Goal: Navigation & Orientation: Find specific page/section

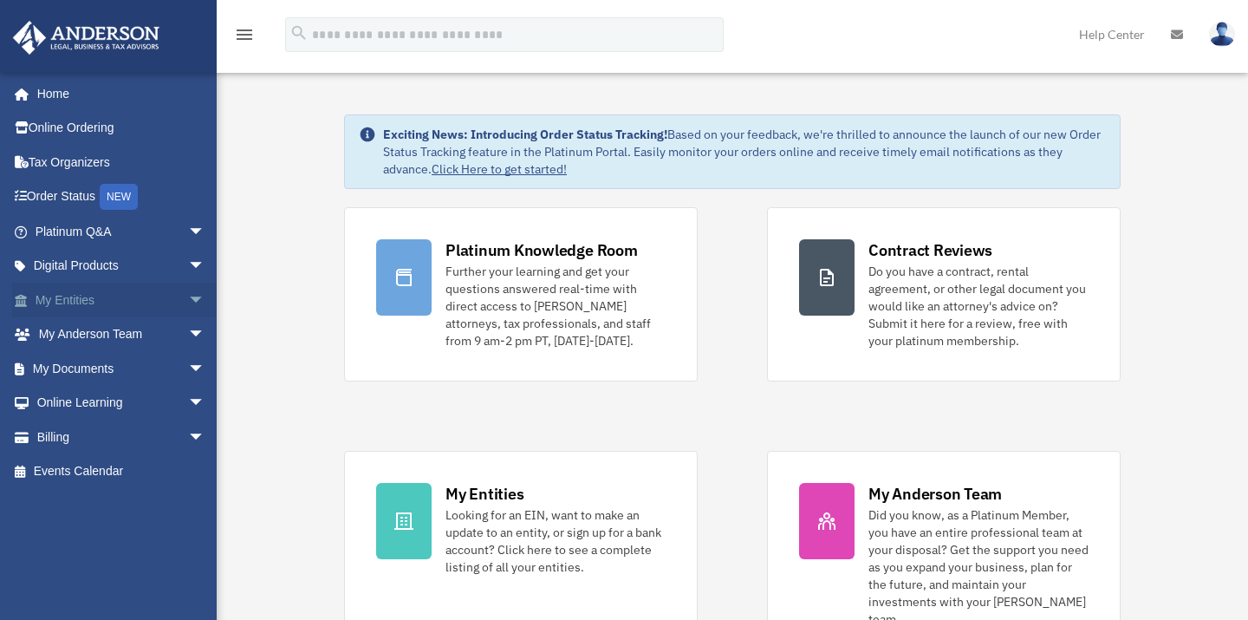
click at [118, 297] on link "My Entities arrow_drop_down" at bounding box center [121, 300] width 219 height 35
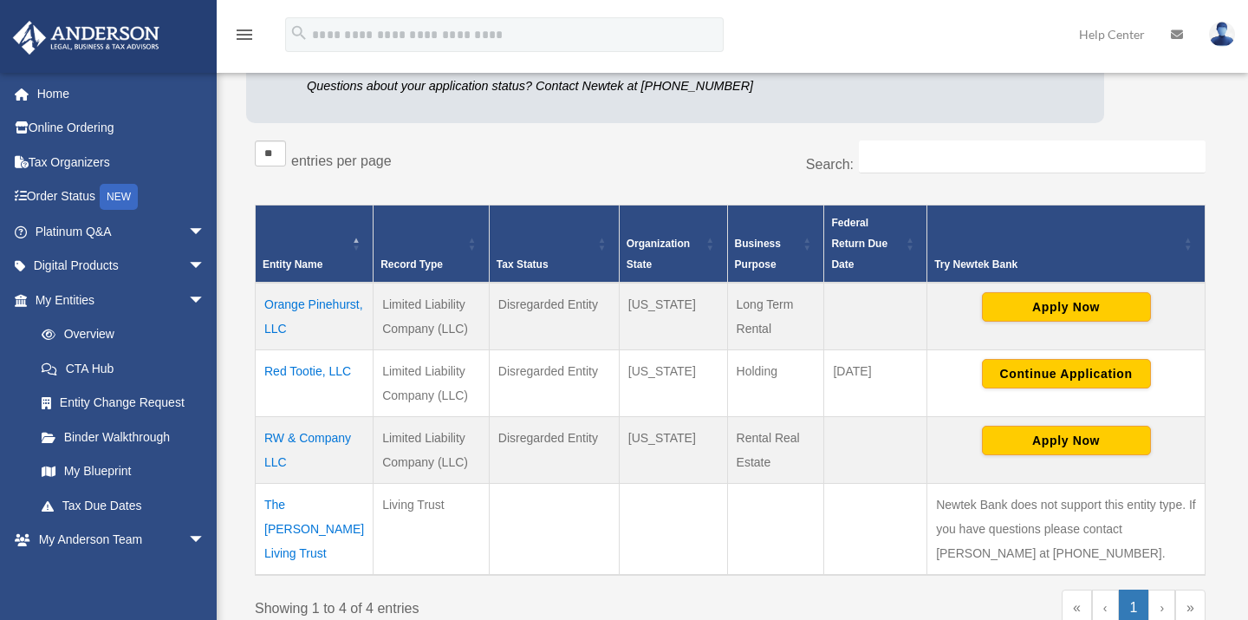
scroll to position [231, 0]
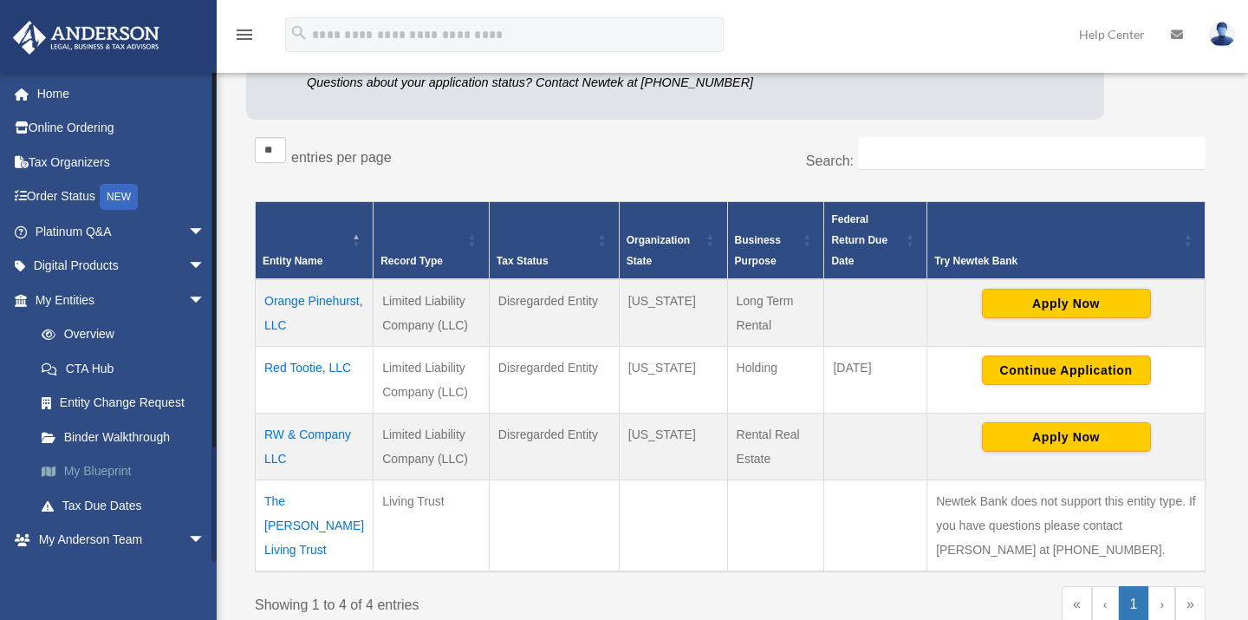
click at [118, 465] on link "My Blueprint" at bounding box center [127, 471] width 207 height 35
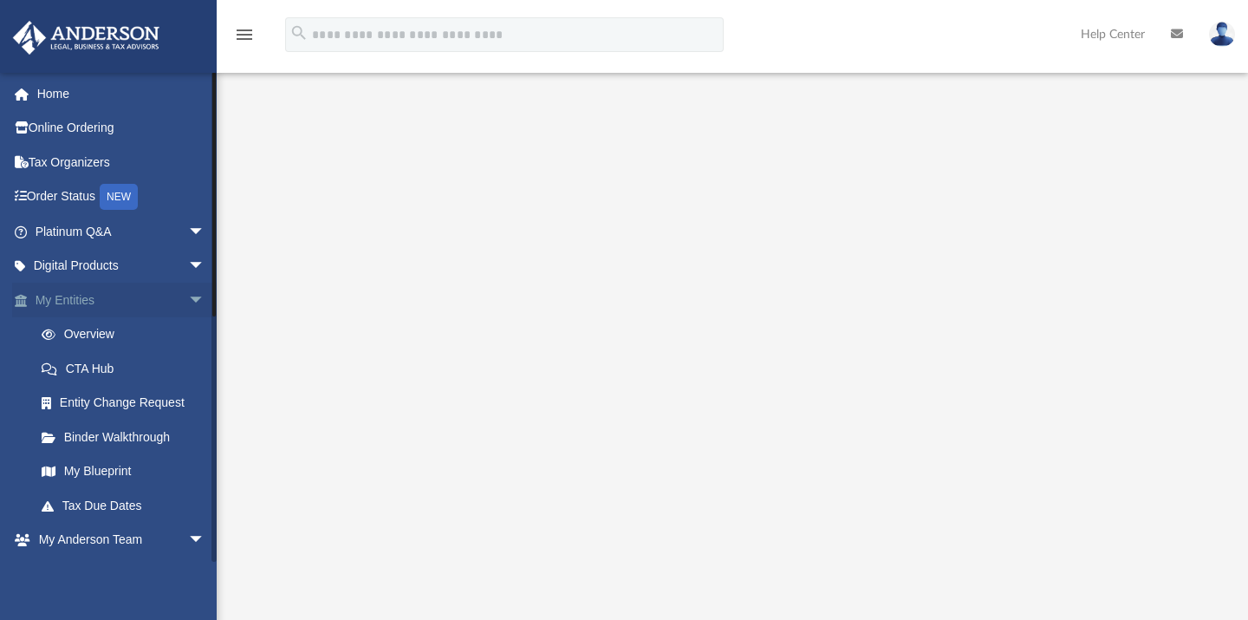
click at [188, 296] on span "arrow_drop_down" at bounding box center [205, 301] width 35 height 36
